Goal: Communication & Community: Share content

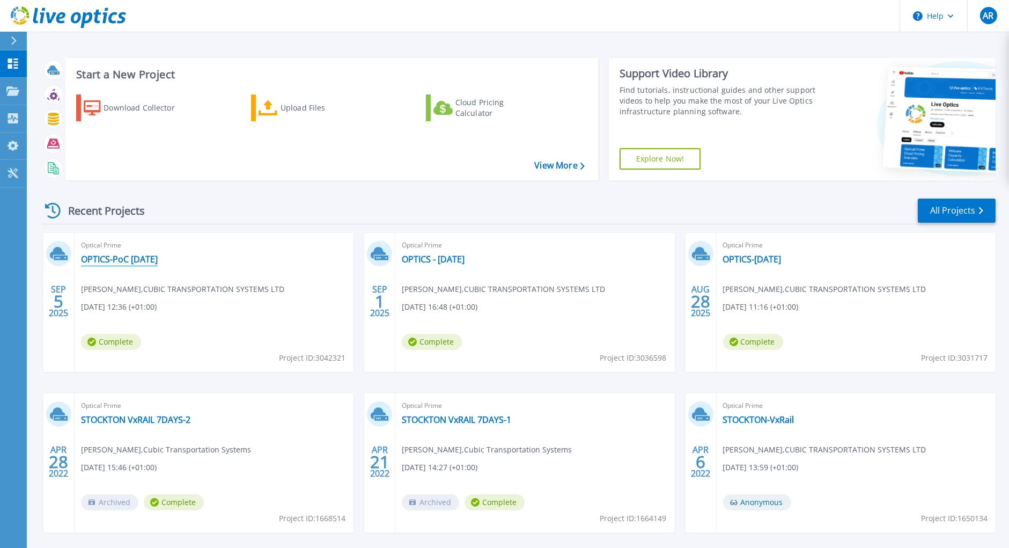
click at [118, 260] on link "OPTICS-PoC [DATE]" at bounding box center [119, 259] width 77 height 11
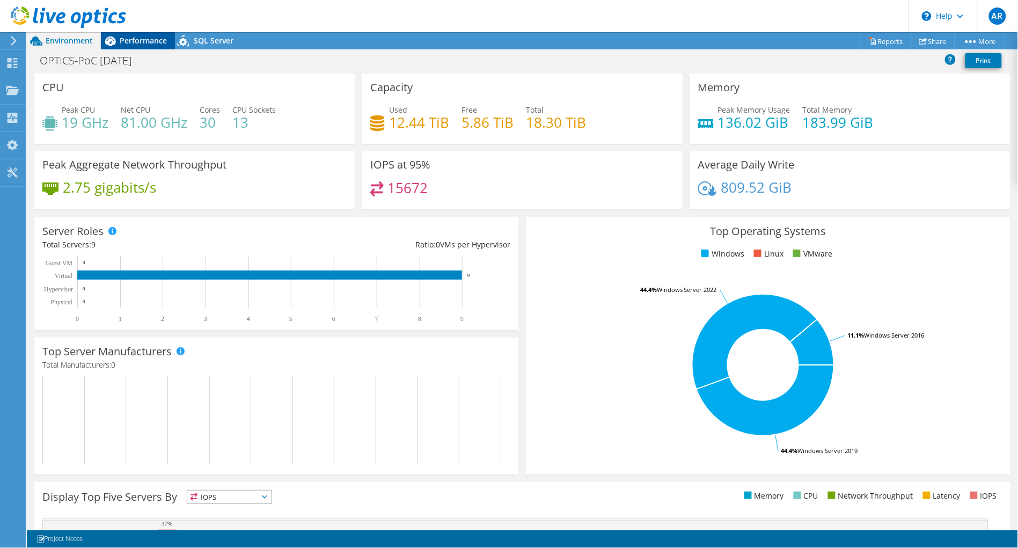
click at [136, 43] on span "Performance" at bounding box center [143, 40] width 47 height 10
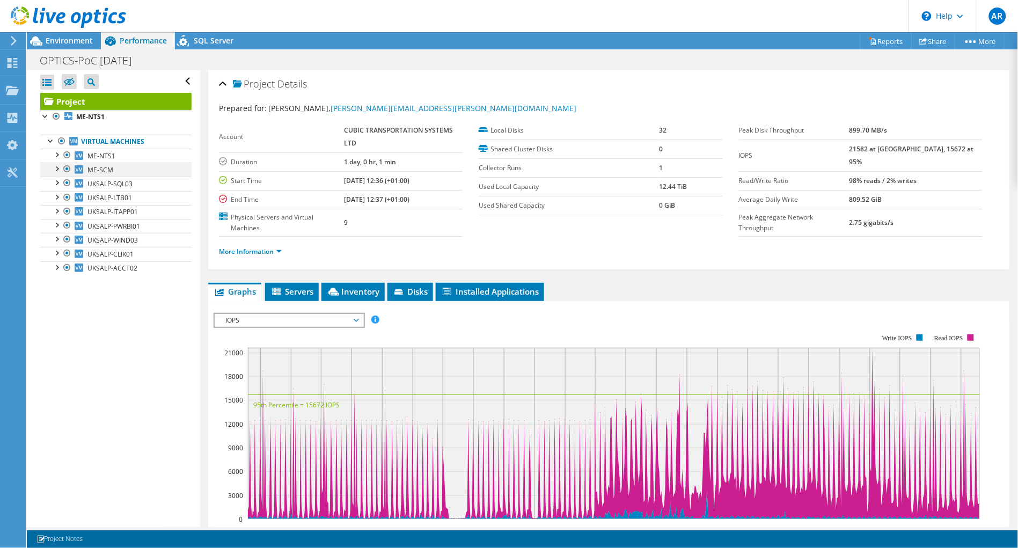
click at [57, 170] on div at bounding box center [56, 168] width 11 height 11
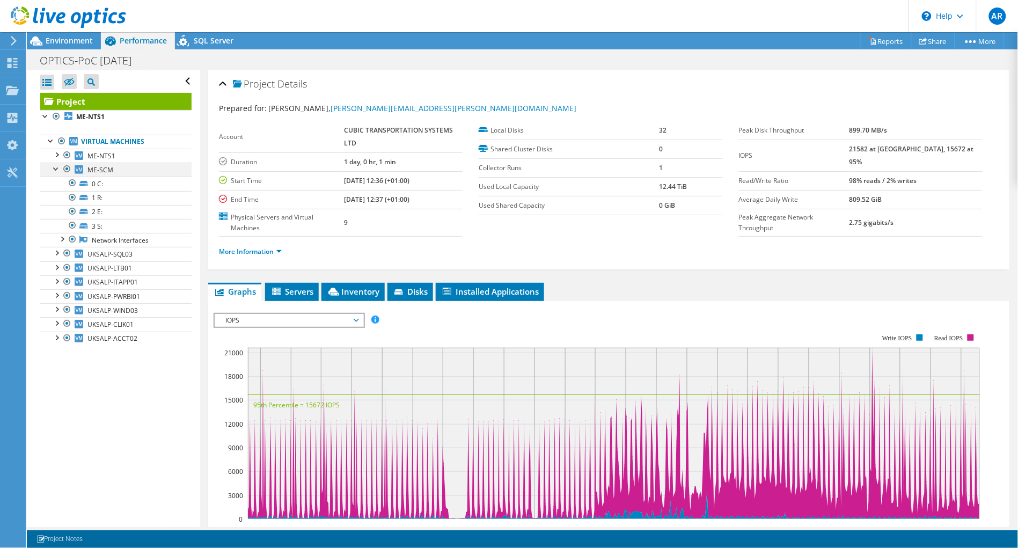
click at [57, 170] on div at bounding box center [56, 168] width 11 height 11
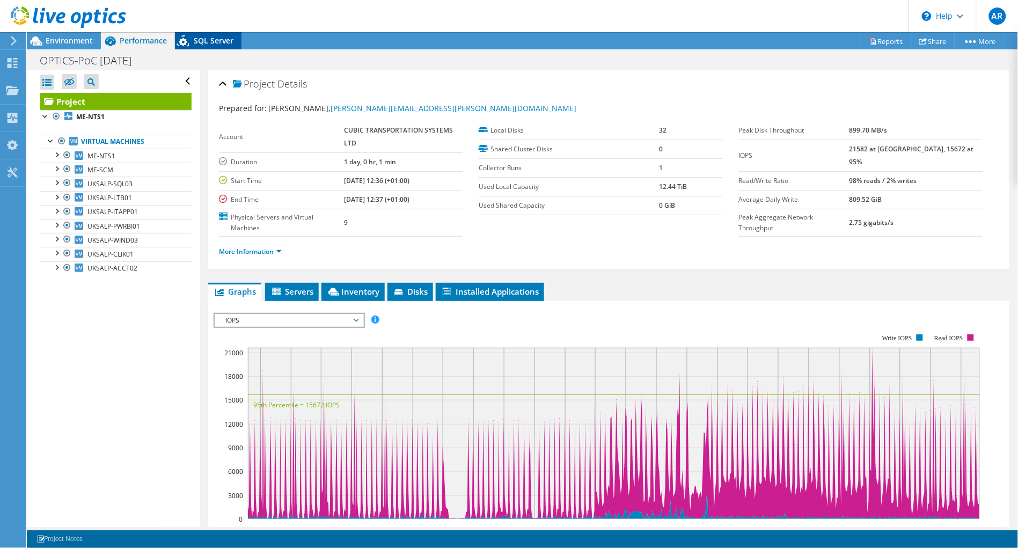
click at [200, 43] on span "SQL Server" at bounding box center [214, 40] width 40 height 10
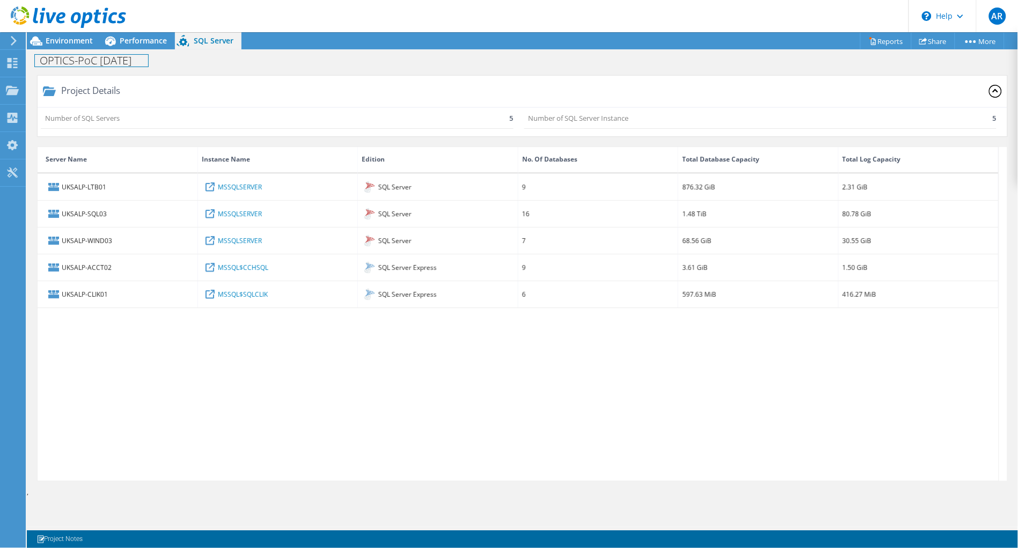
click at [138, 49] on div "OPTICS-PoC Sept 25 Print" at bounding box center [522, 59] width 991 height 21
click at [137, 44] on span "Performance" at bounding box center [143, 40] width 47 height 10
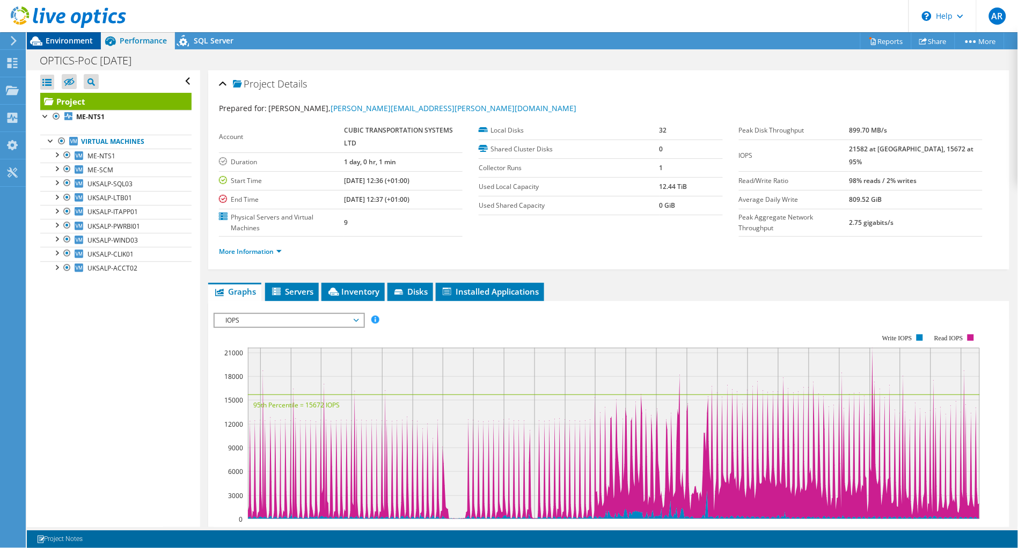
click at [62, 39] on span "Environment" at bounding box center [69, 40] width 47 height 10
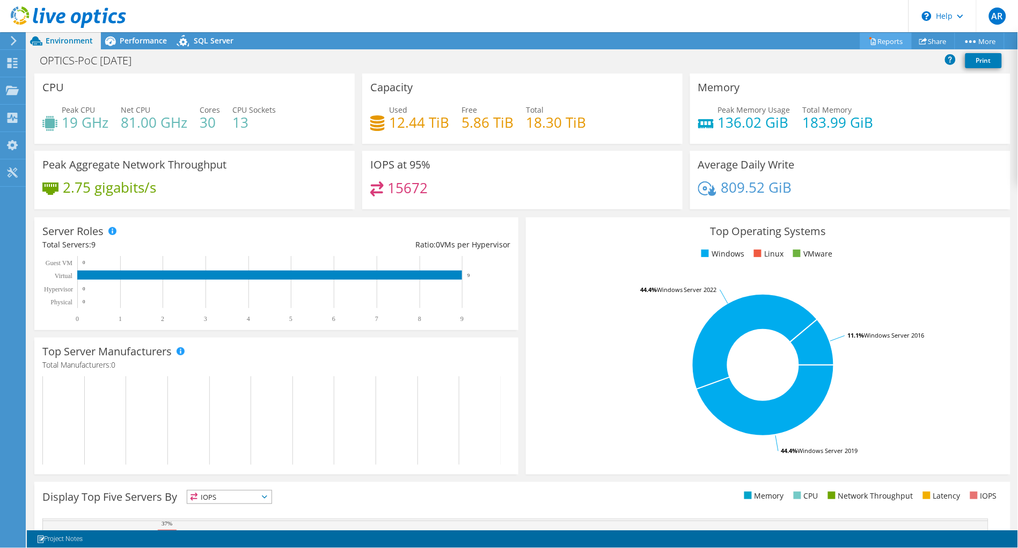
click at [876, 38] on link "Reports" at bounding box center [886, 41] width 52 height 17
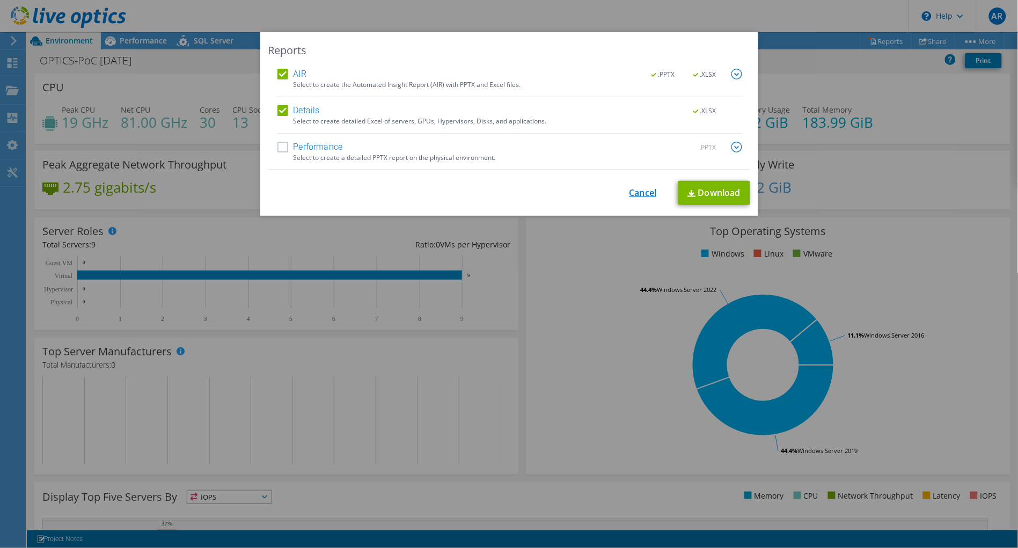
click at [635, 192] on link "Cancel" at bounding box center [642, 193] width 27 height 10
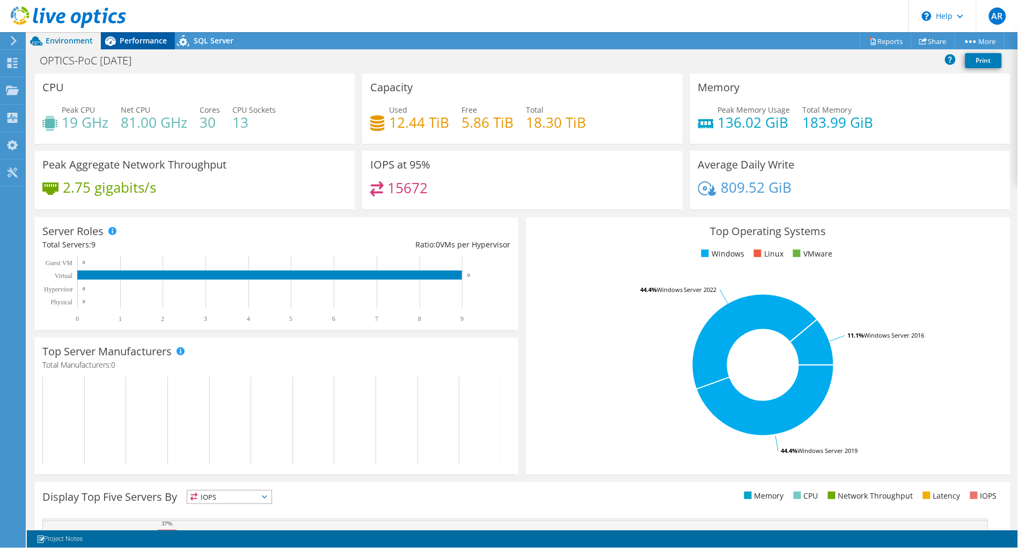
click at [146, 44] on span "Performance" at bounding box center [143, 40] width 47 height 10
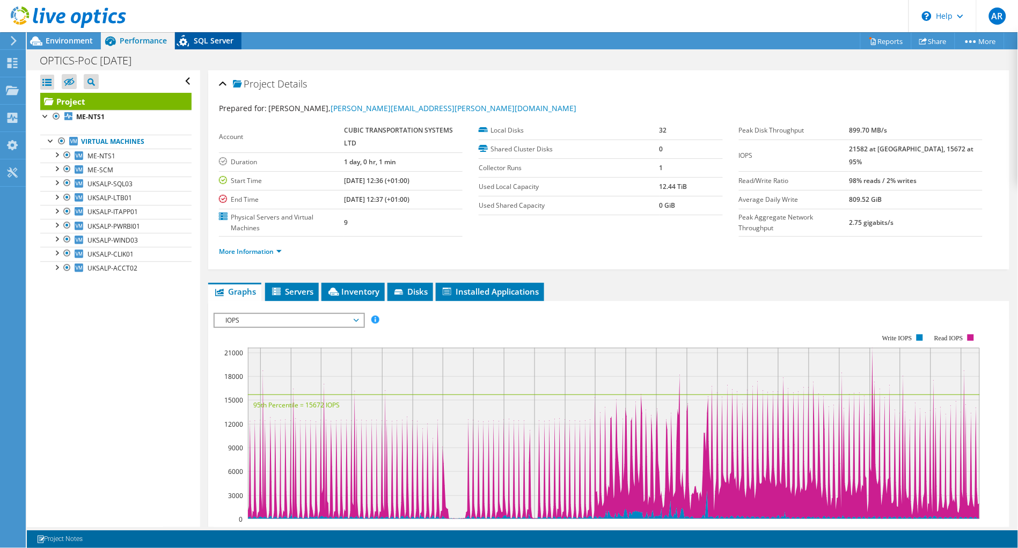
click at [206, 45] on span "SQL Server" at bounding box center [214, 40] width 40 height 10
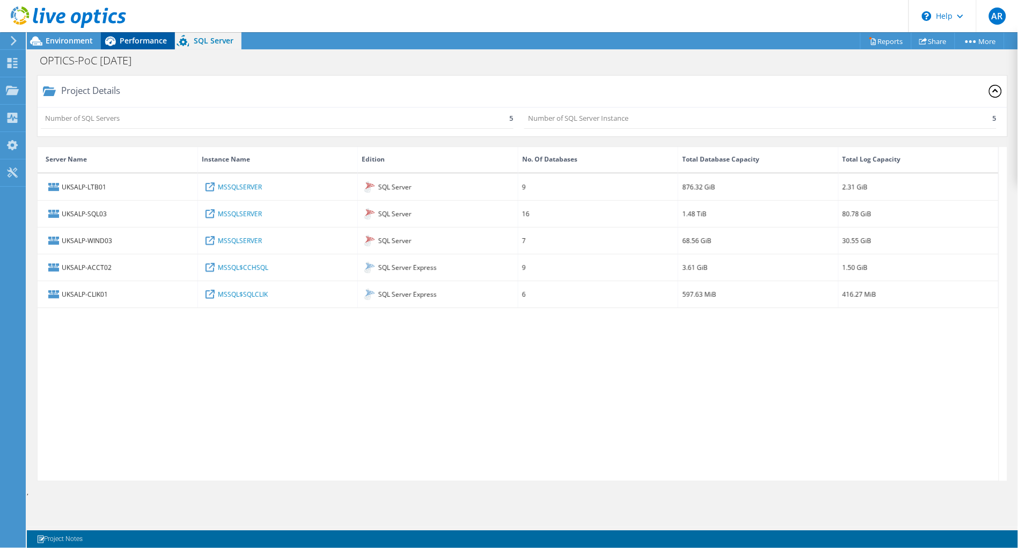
click at [146, 42] on span "Performance" at bounding box center [143, 40] width 47 height 10
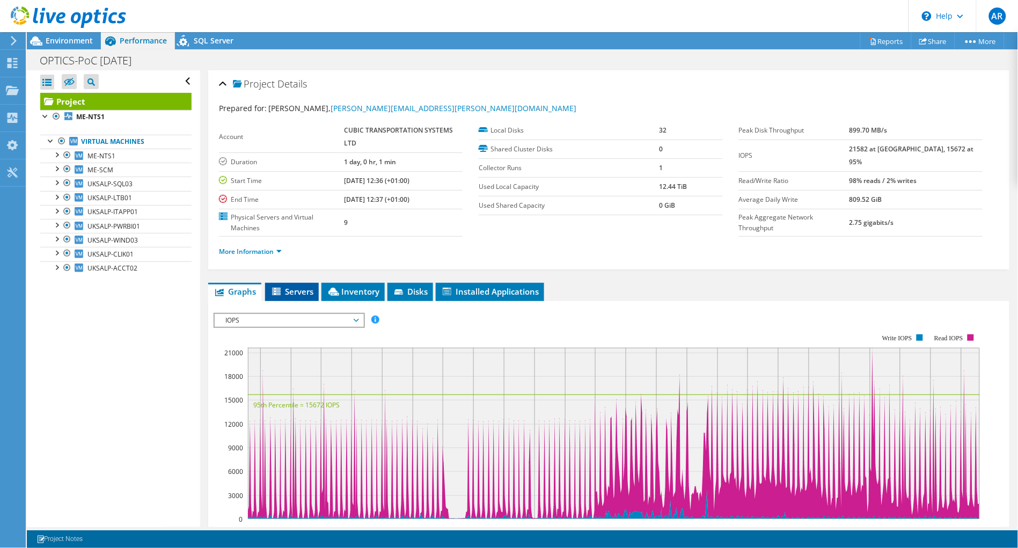
click at [292, 292] on span "Servers" at bounding box center [291, 291] width 43 height 11
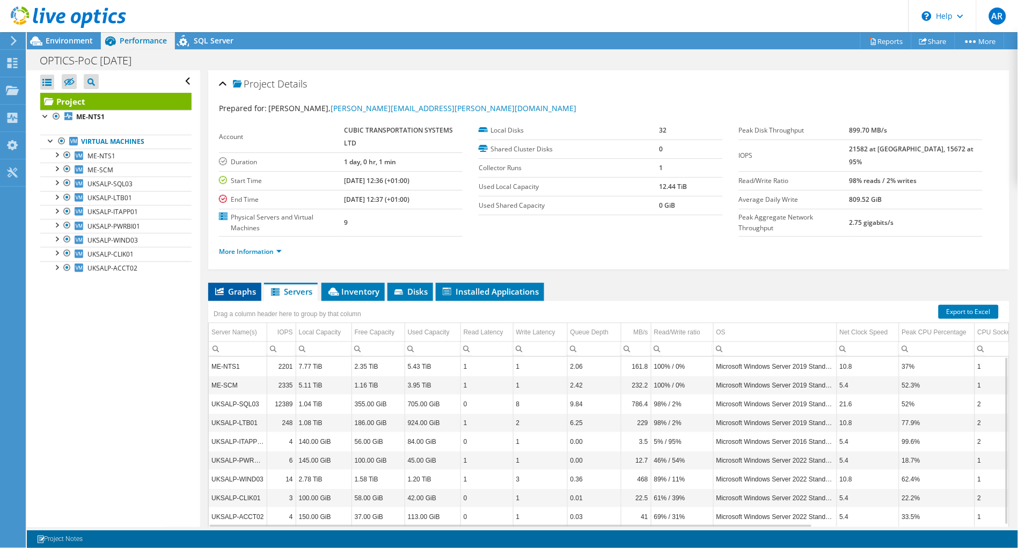
click at [234, 287] on span "Graphs" at bounding box center [235, 291] width 42 height 11
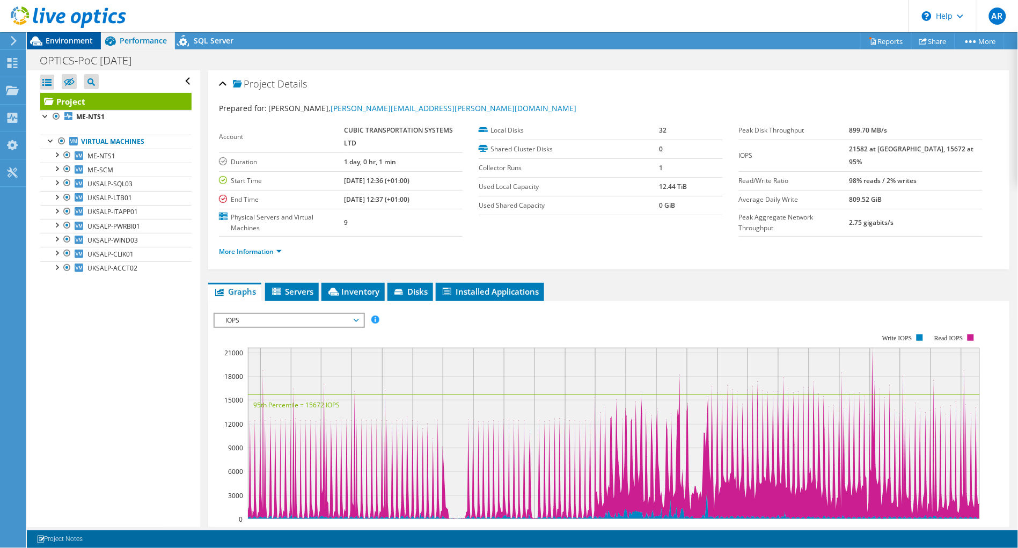
click at [82, 43] on span "Environment" at bounding box center [69, 40] width 47 height 10
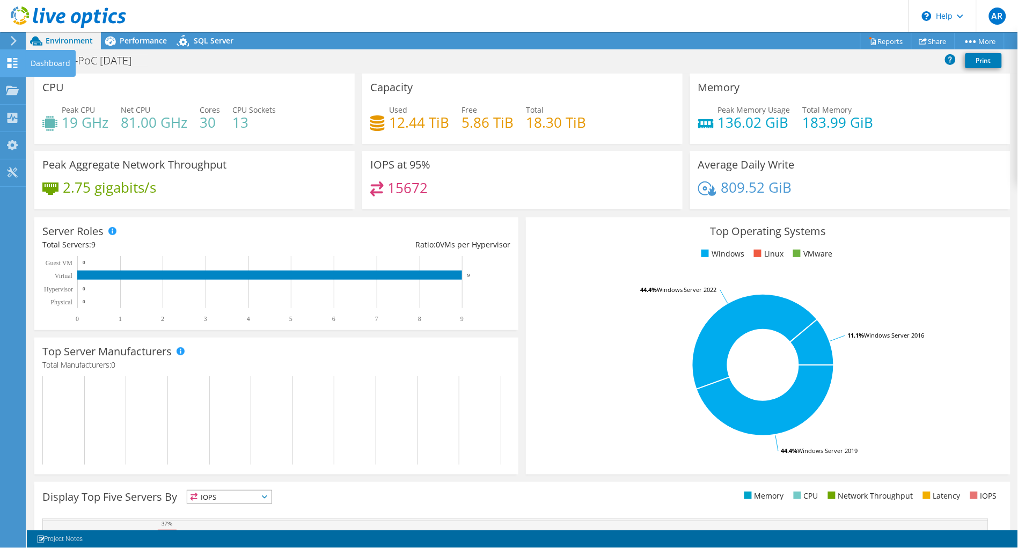
click at [11, 64] on use at bounding box center [13, 63] width 10 height 10
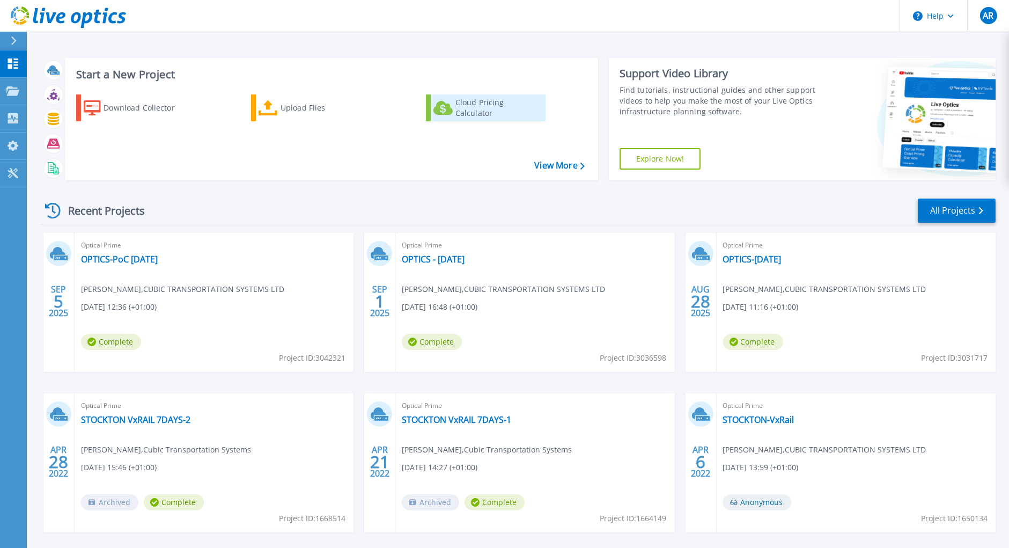
click at [458, 107] on div "Cloud Pricing Calculator" at bounding box center [498, 107] width 86 height 21
click at [23, 61] on link "Dashboard Dashboard" at bounding box center [13, 63] width 27 height 27
click at [114, 256] on link "OPTICS-PoC [DATE]" at bounding box center [119, 259] width 77 height 11
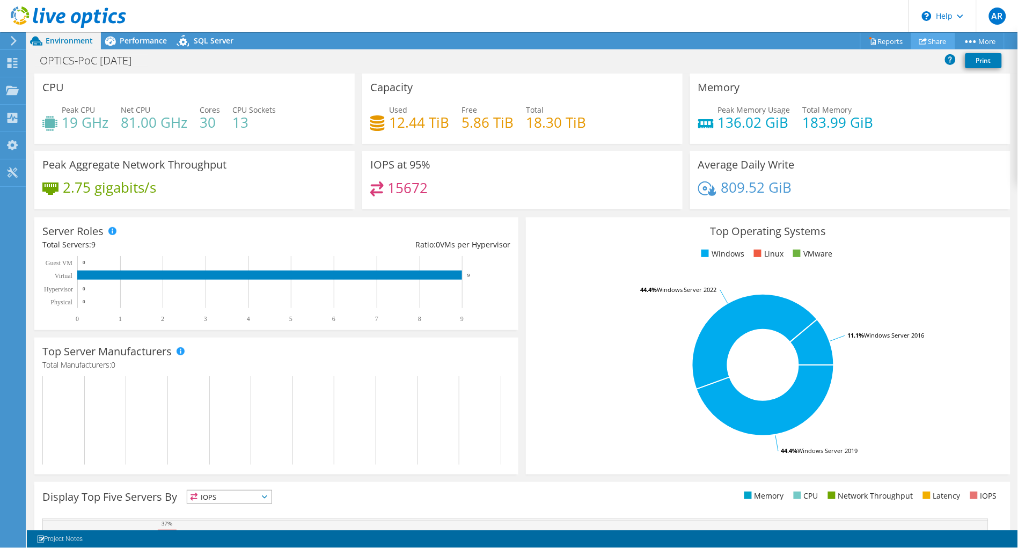
click at [931, 45] on link "Share" at bounding box center [933, 41] width 44 height 17
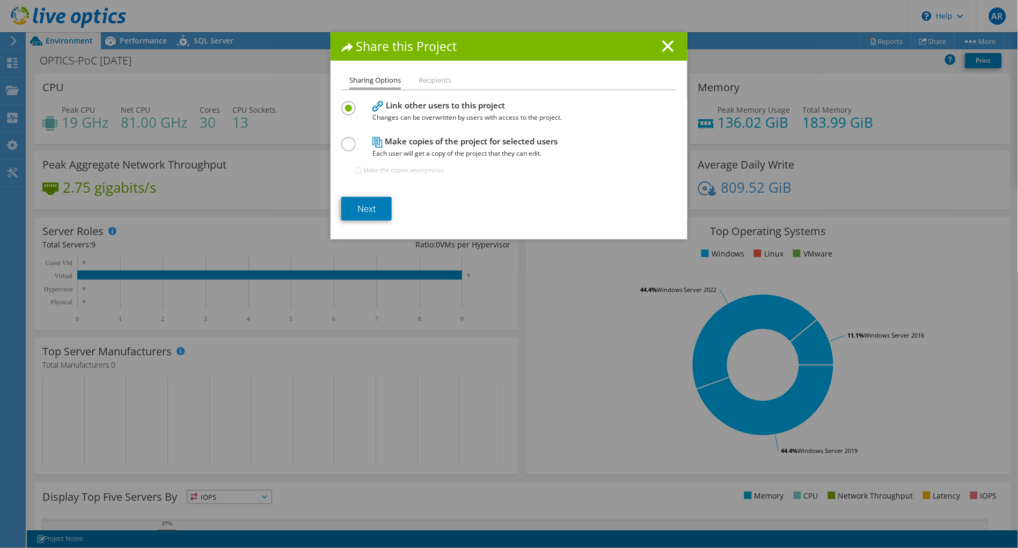
click at [418, 78] on li "Recipients" at bounding box center [434, 80] width 33 height 13
click at [352, 210] on link "Next" at bounding box center [366, 209] width 50 height 24
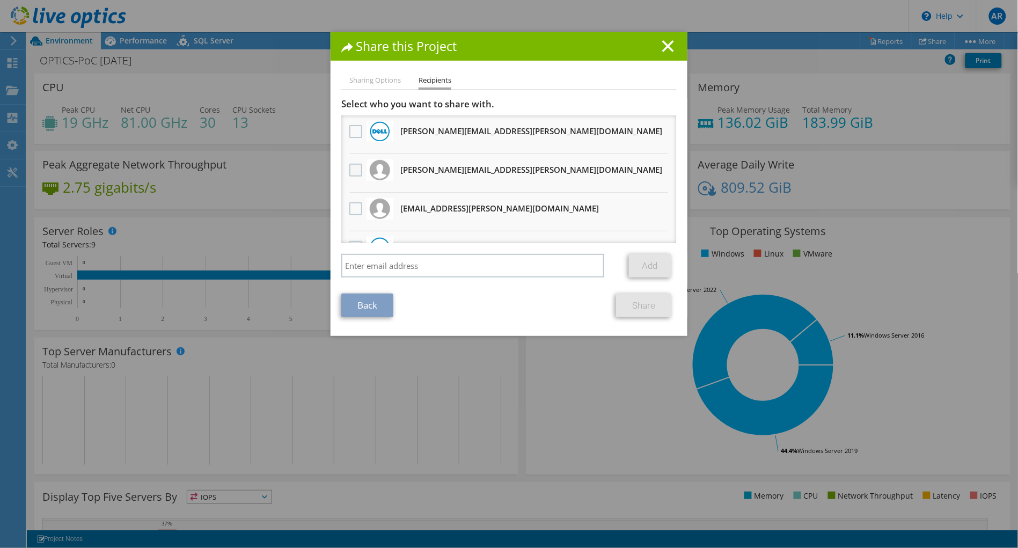
click at [350, 172] on label at bounding box center [357, 170] width 16 height 13
click at [0, 0] on input "checkbox" at bounding box center [0, 0] width 0 height 0
click at [349, 202] on label at bounding box center [357, 208] width 16 height 13
click at [0, 0] on input "checkbox" at bounding box center [0, 0] width 0 height 0
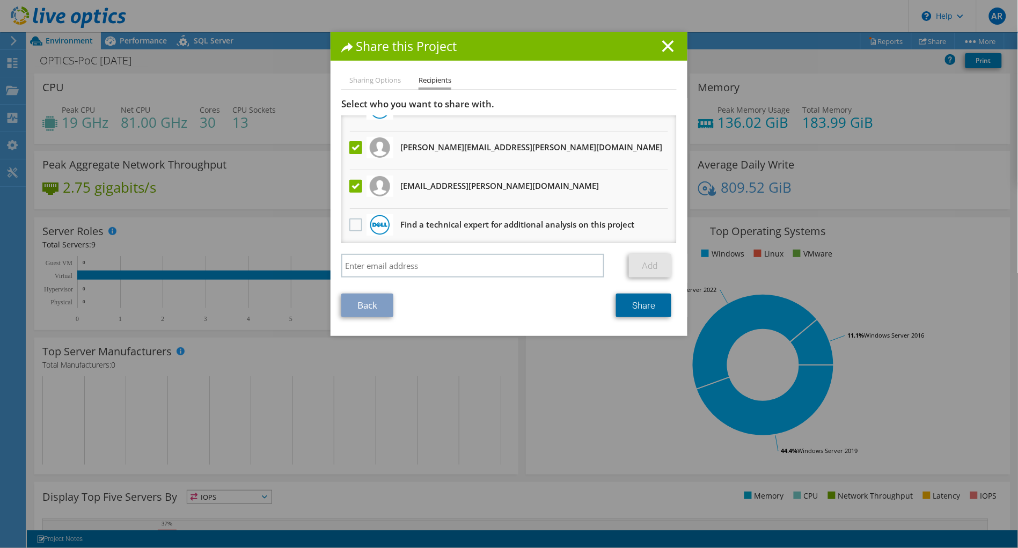
click at [651, 304] on link "Share" at bounding box center [643, 305] width 55 height 24
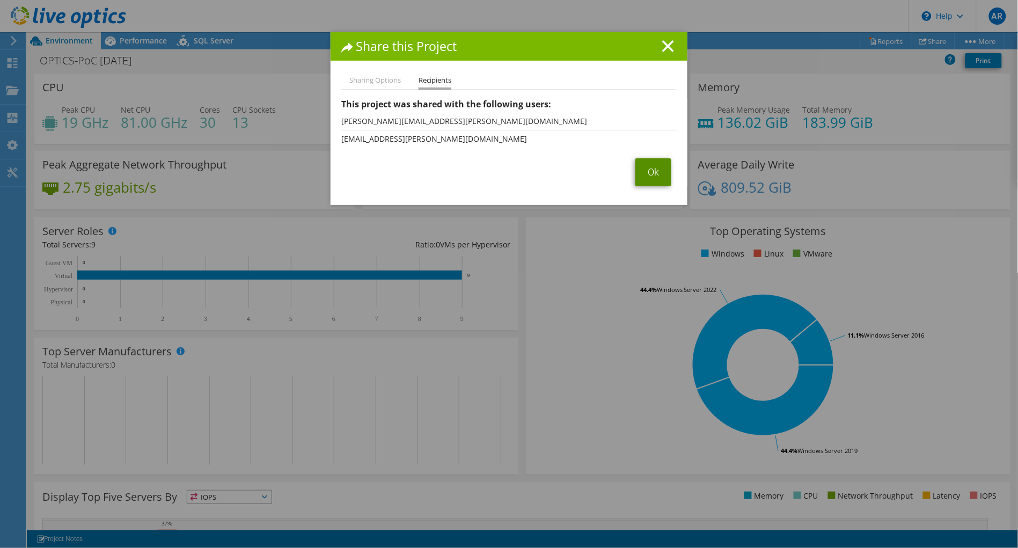
click at [656, 179] on link "Ok" at bounding box center [653, 172] width 36 height 28
